Goal: Use online tool/utility: Utilize a website feature to perform a specific function

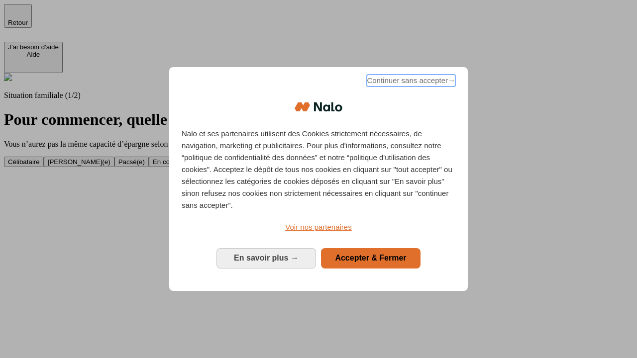
click at [410, 82] on span "Continuer sans accepter →" at bounding box center [411, 81] width 89 height 12
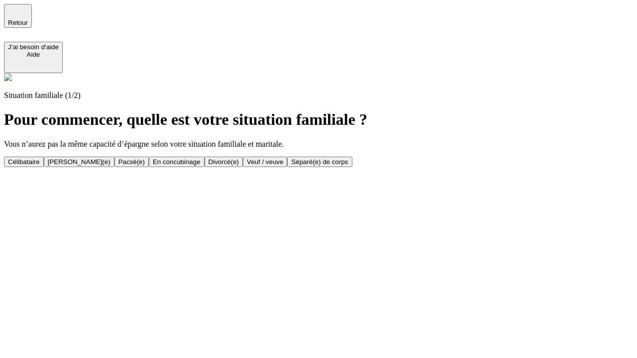
click at [111, 158] on div "[PERSON_NAME](e)" at bounding box center [79, 161] width 63 height 7
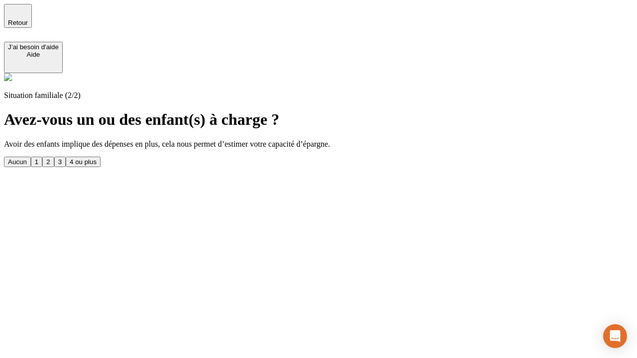
click at [38, 158] on div "1" at bounding box center [36, 161] width 3 height 7
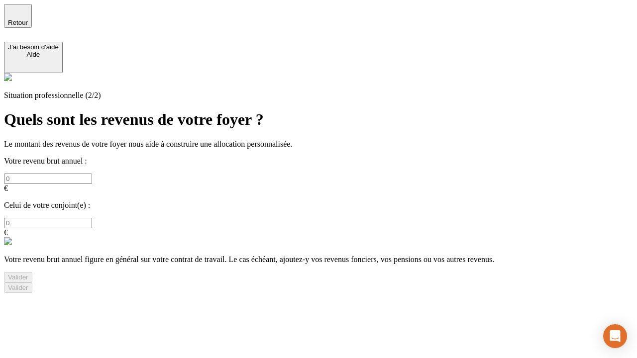
click at [92, 174] on input "text" at bounding box center [48, 179] width 88 height 10
type input "30 000"
click at [92, 218] on input "text" at bounding box center [48, 223] width 88 height 10
type input "40 000"
click at [28, 274] on div "Valider" at bounding box center [18, 277] width 20 height 7
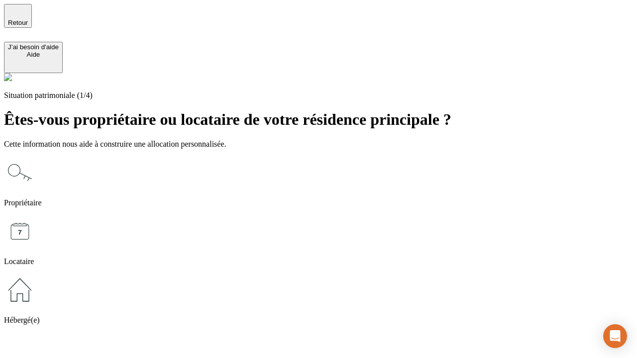
click at [36, 157] on icon at bounding box center [20, 173] width 32 height 32
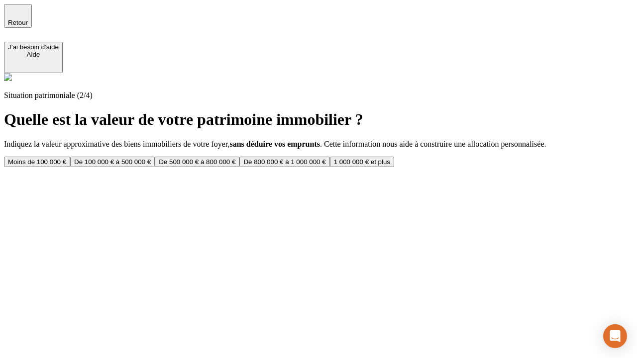
click at [151, 158] on div "De 100 000 € à 500 000 €" at bounding box center [112, 161] width 77 height 7
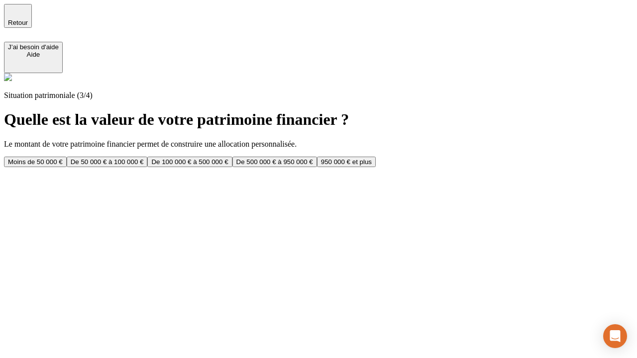
click at [63, 158] on div "Moins de 50 000 €" at bounding box center [35, 161] width 55 height 7
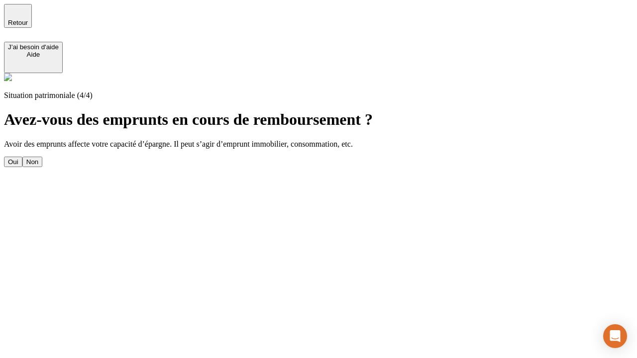
click at [18, 158] on div "Oui" at bounding box center [13, 161] width 10 height 7
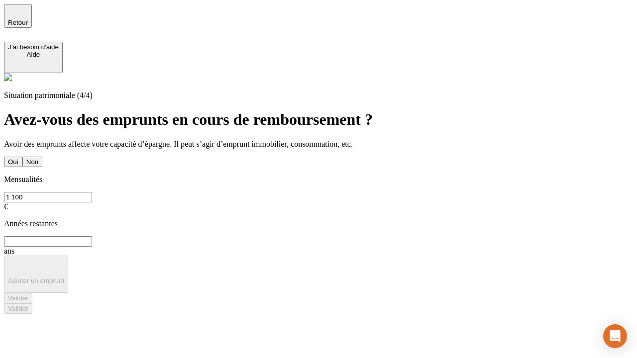
type input "1 100"
type input "20"
click at [28, 295] on div "Valider" at bounding box center [18, 298] width 20 height 7
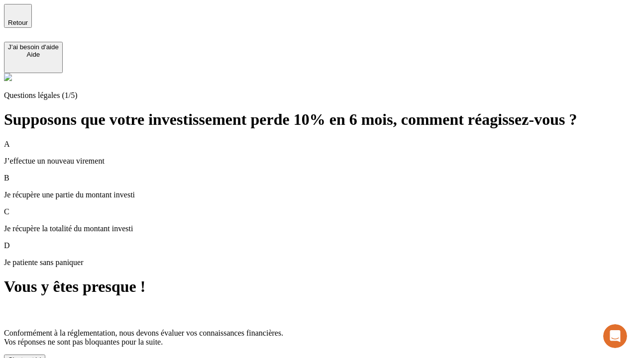
click at [41, 356] on div "C'est noté !" at bounding box center [24, 359] width 33 height 7
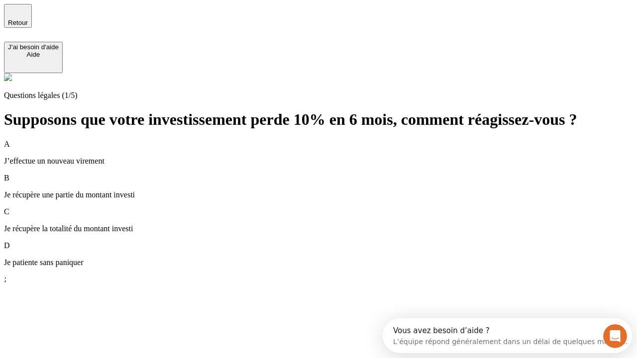
click at [331, 191] on p "Je récupère une partie du montant investi" at bounding box center [318, 195] width 629 height 9
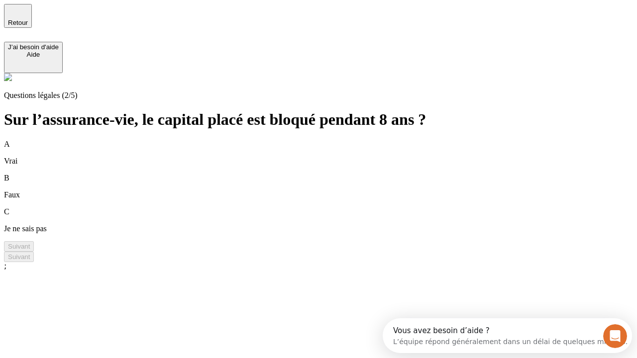
click at [331, 140] on div "A Vrai" at bounding box center [318, 153] width 629 height 26
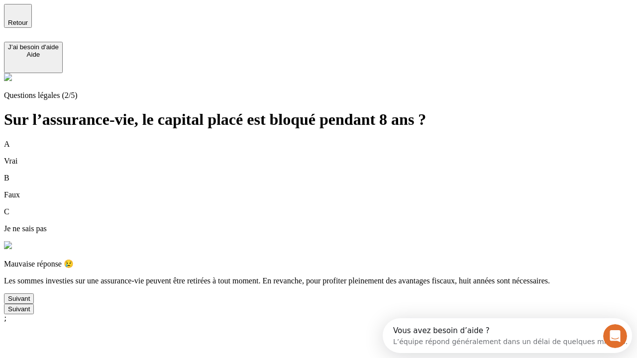
click at [30, 303] on div "Suivant" at bounding box center [19, 298] width 22 height 7
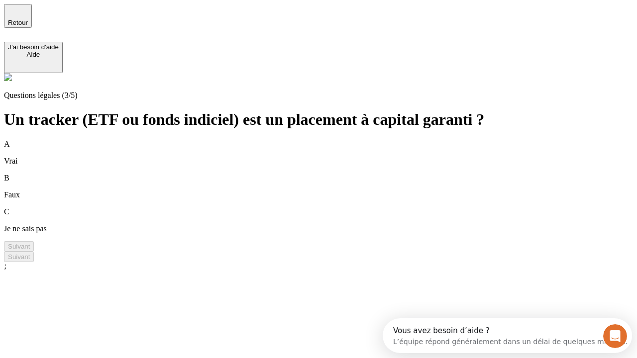
click at [331, 174] on div "B Faux" at bounding box center [318, 187] width 629 height 26
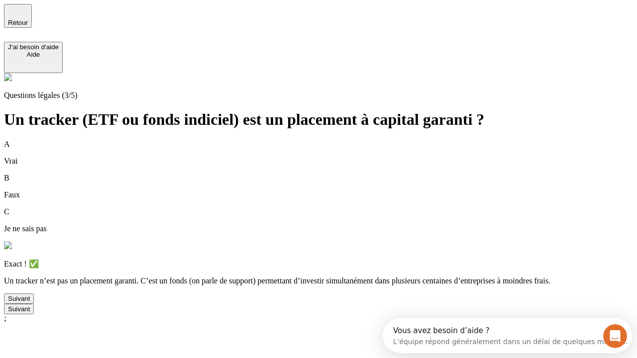
click at [30, 303] on div "Suivant" at bounding box center [19, 298] width 22 height 7
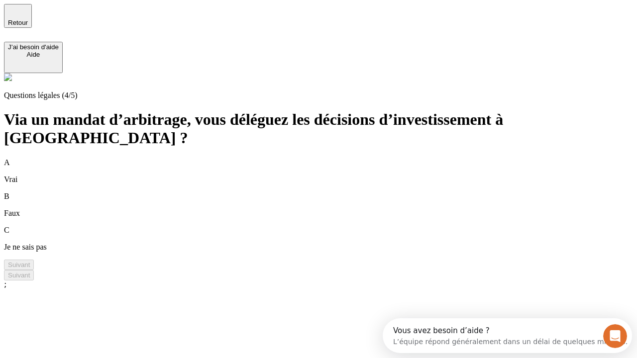
click at [331, 158] on div "A Vrai" at bounding box center [318, 171] width 629 height 26
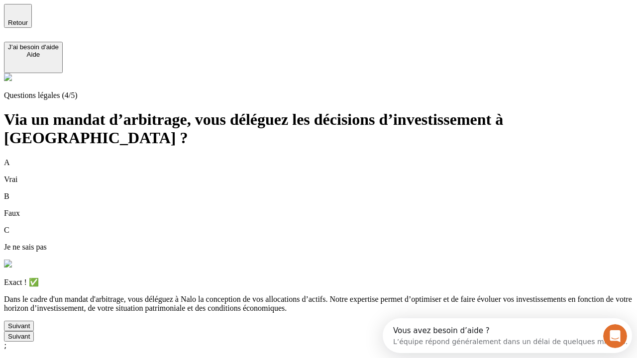
click at [30, 330] on div "Suivant" at bounding box center [19, 326] width 22 height 7
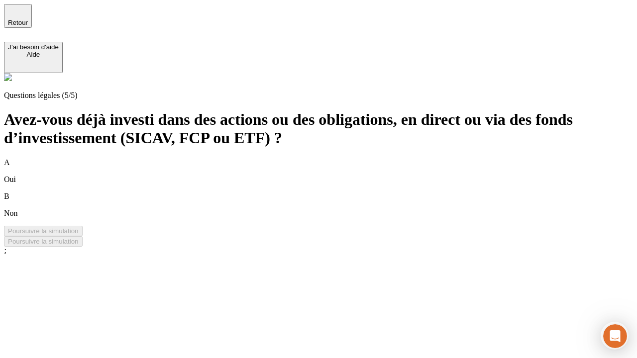
click at [331, 192] on div "B Non" at bounding box center [318, 205] width 629 height 26
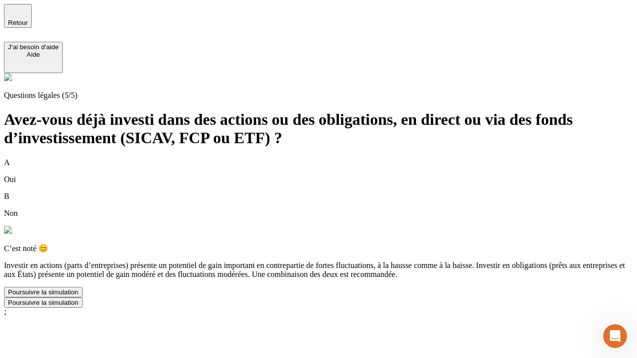
click at [79, 296] on div "Poursuivre la simulation" at bounding box center [43, 292] width 71 height 7
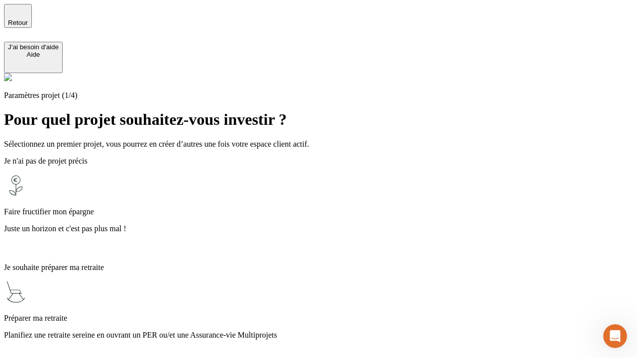
click at [331, 225] on p "Juste un horizon et c'est pas plus mal !" at bounding box center [318, 229] width 629 height 9
